Goal: Task Accomplishment & Management: Use online tool/utility

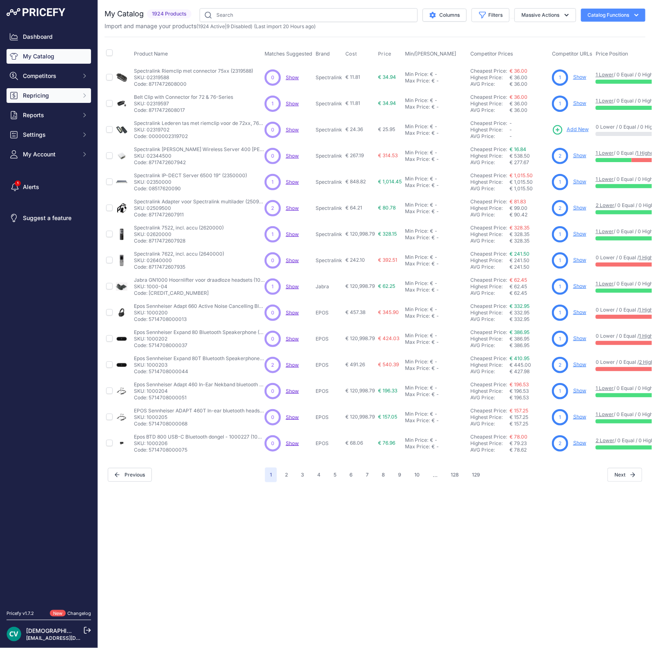
click at [65, 99] on span "Repricing" at bounding box center [50, 96] width 54 height 8
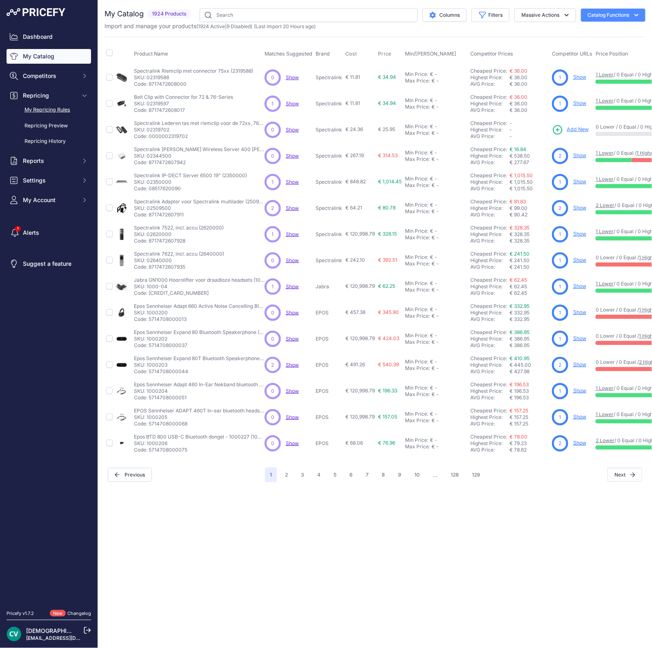
click at [65, 108] on link "My Repricing Rules" at bounding box center [49, 110] width 85 height 14
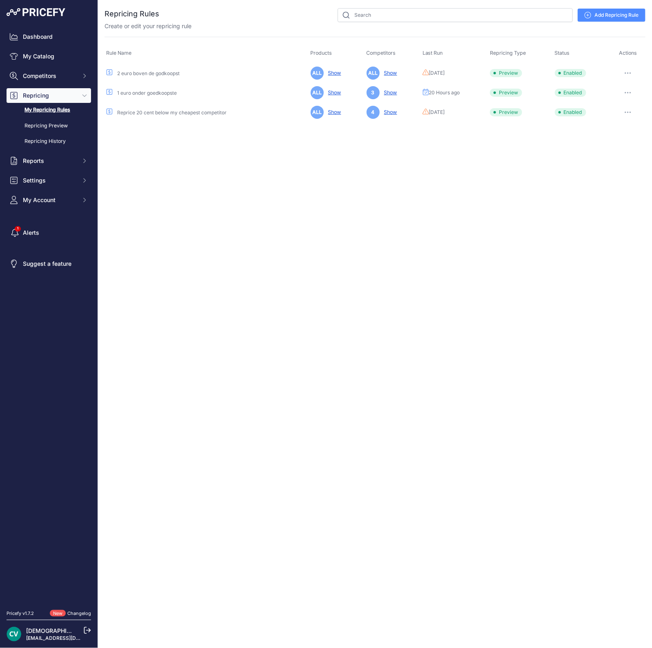
click at [630, 91] on button "button" at bounding box center [628, 92] width 16 height 11
click at [616, 123] on button "Run Preview" at bounding box center [618, 122] width 52 height 13
